Goal: Information Seeking & Learning: Learn about a topic

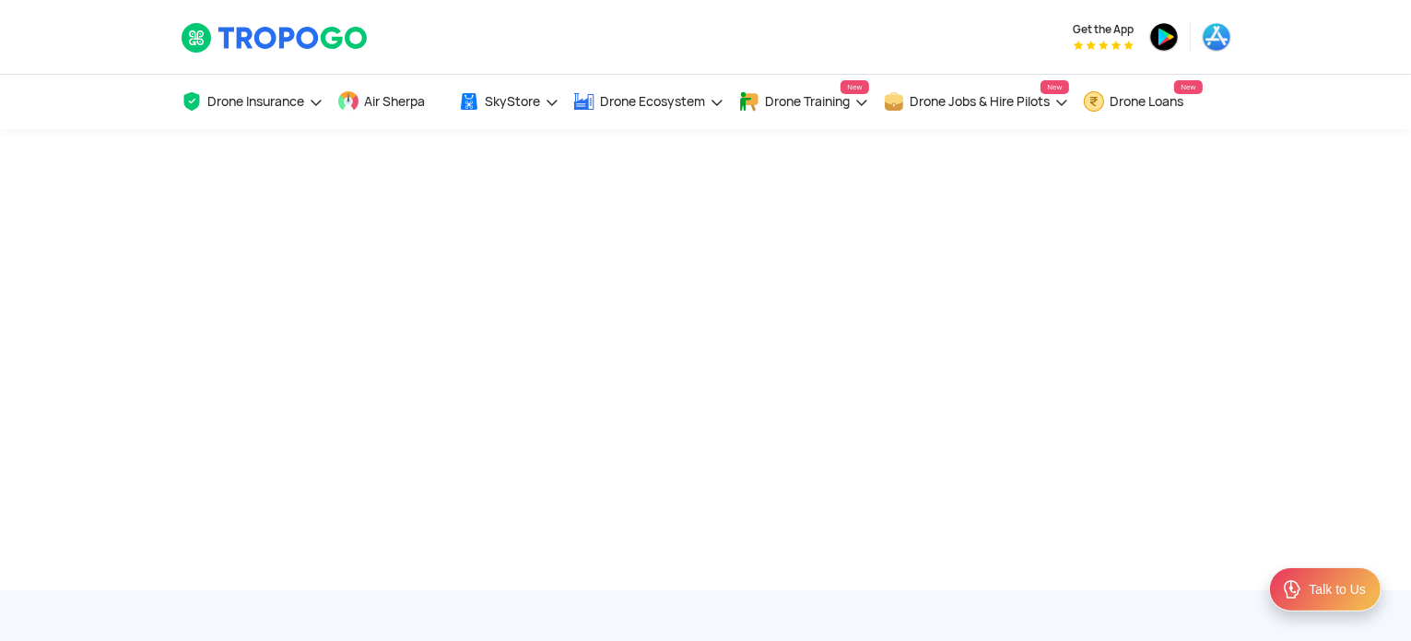
scroll to position [459, 0]
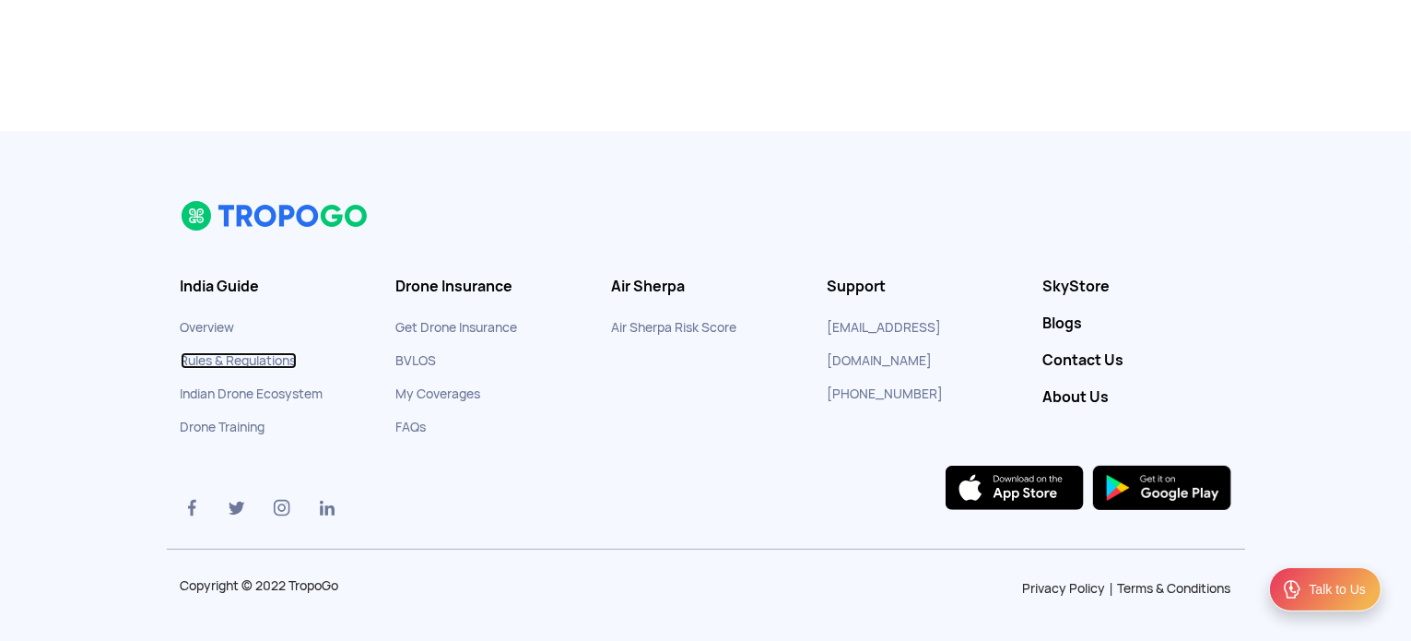
click at [241, 359] on link "Rules & Regulations" at bounding box center [239, 360] width 116 height 17
click at [264, 352] on link "Rules & Regulations" at bounding box center [239, 360] width 116 height 17
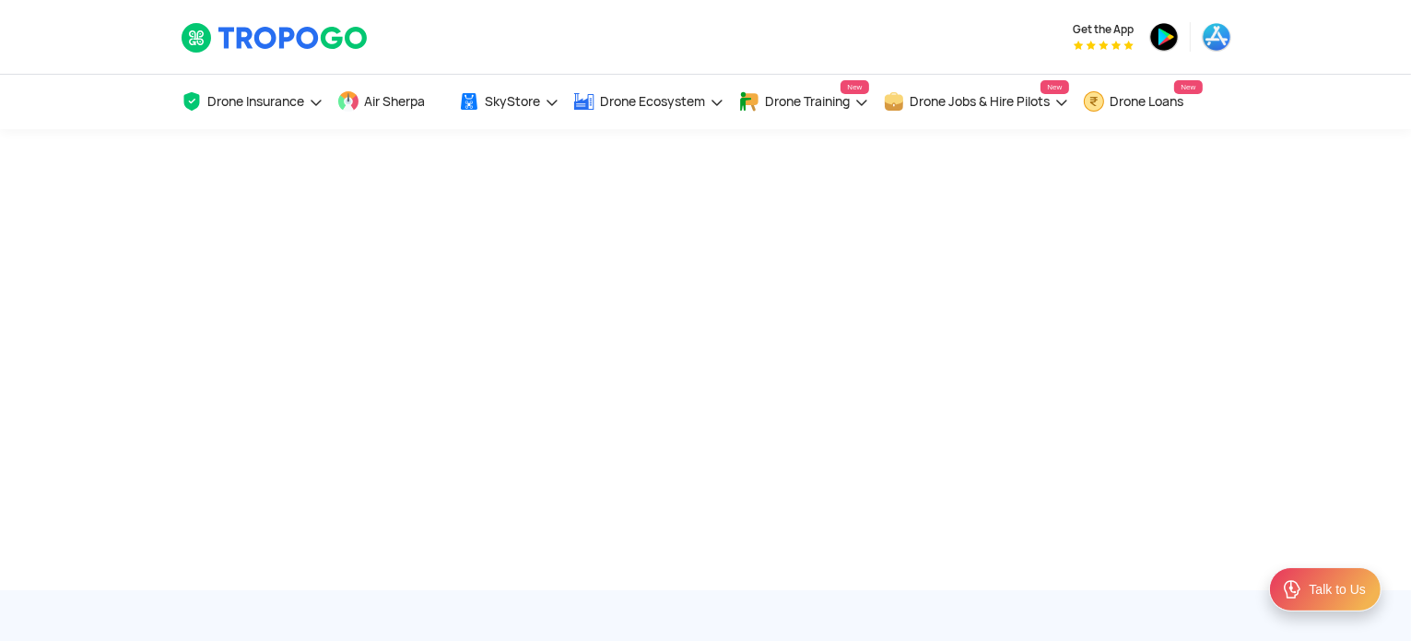
scroll to position [459, 0]
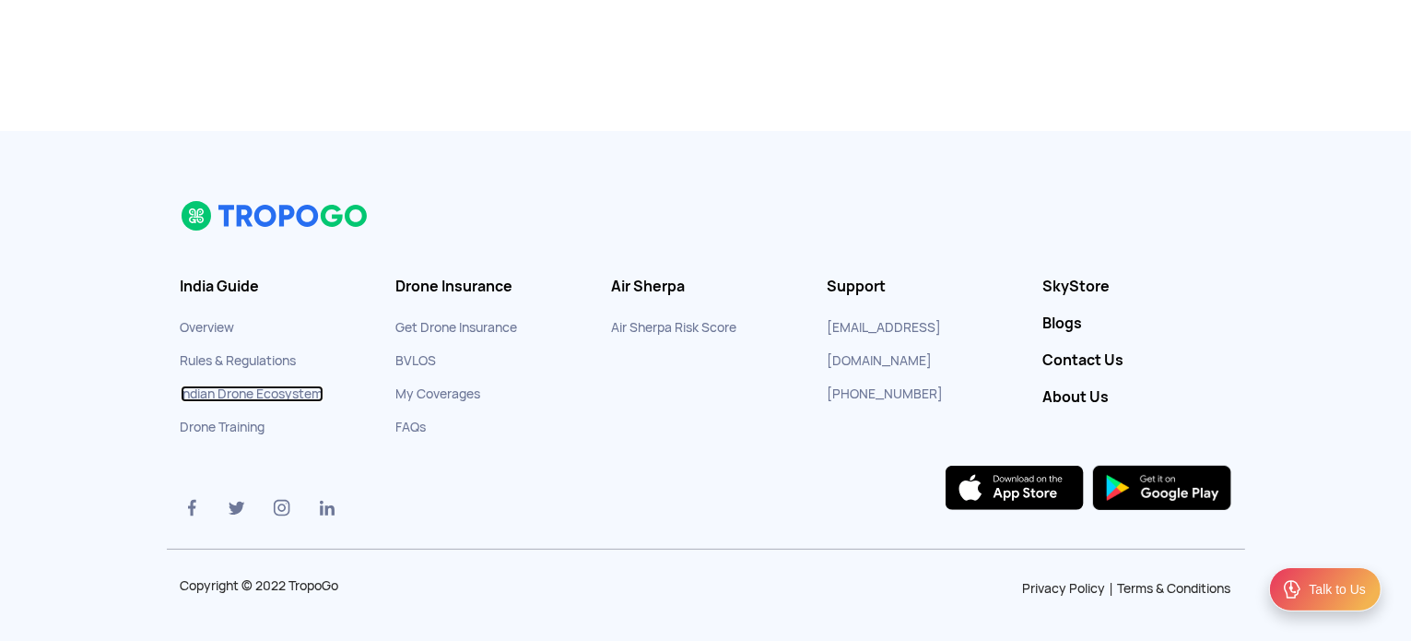
click at [256, 392] on link "Indian Drone Ecosystem" at bounding box center [252, 393] width 143 height 17
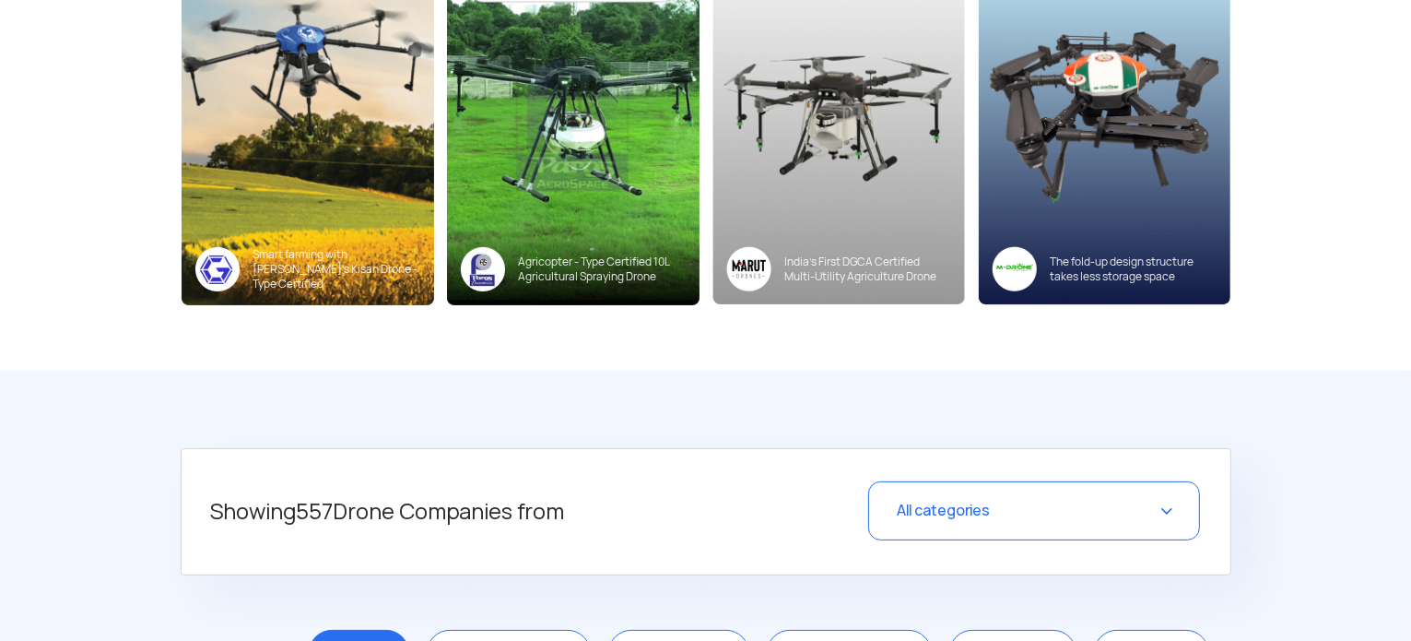
scroll to position [397, 0]
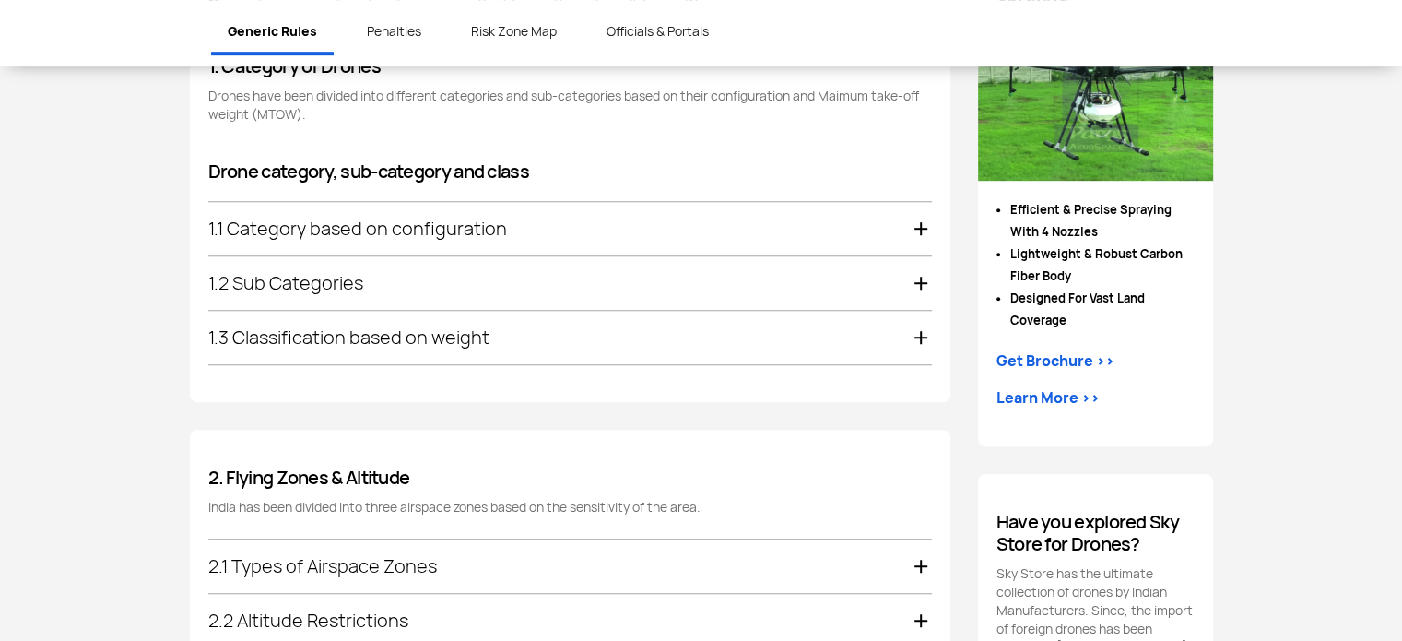
scroll to position [1084, 0]
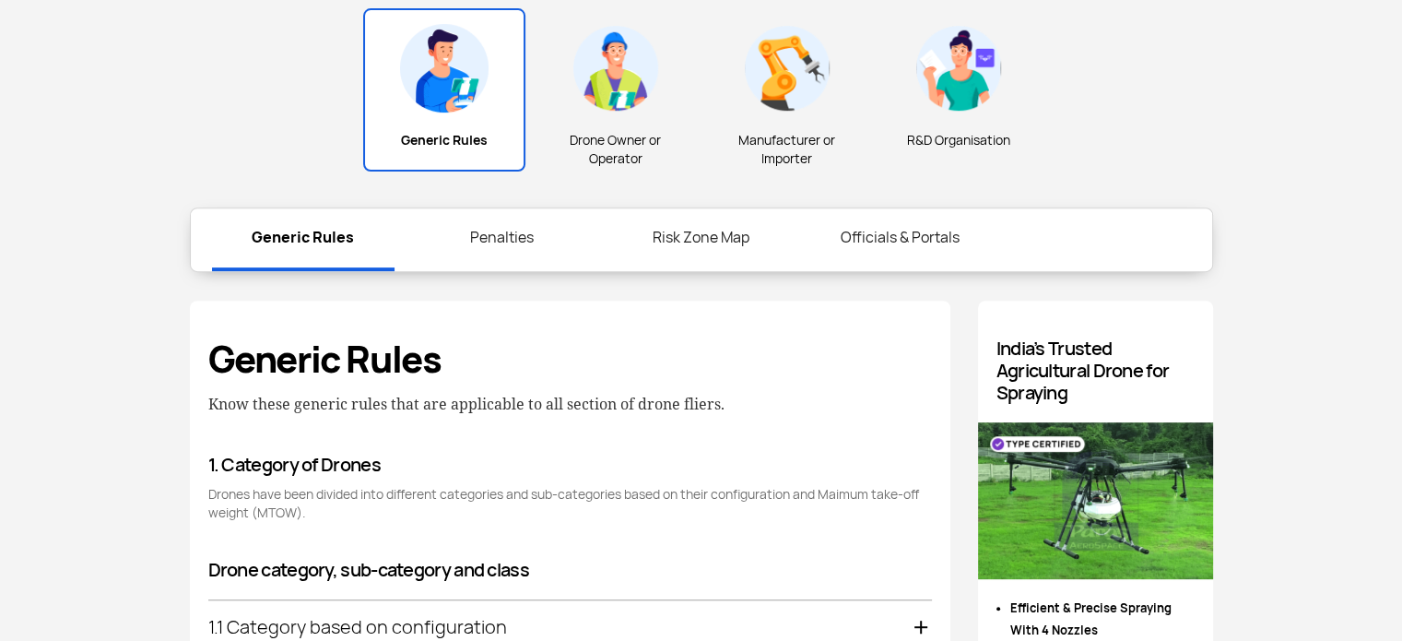
click at [500, 246] on link "Penalties" at bounding box center [502, 237] width 182 height 59
